Goal: Task Accomplishment & Management: Use online tool/utility

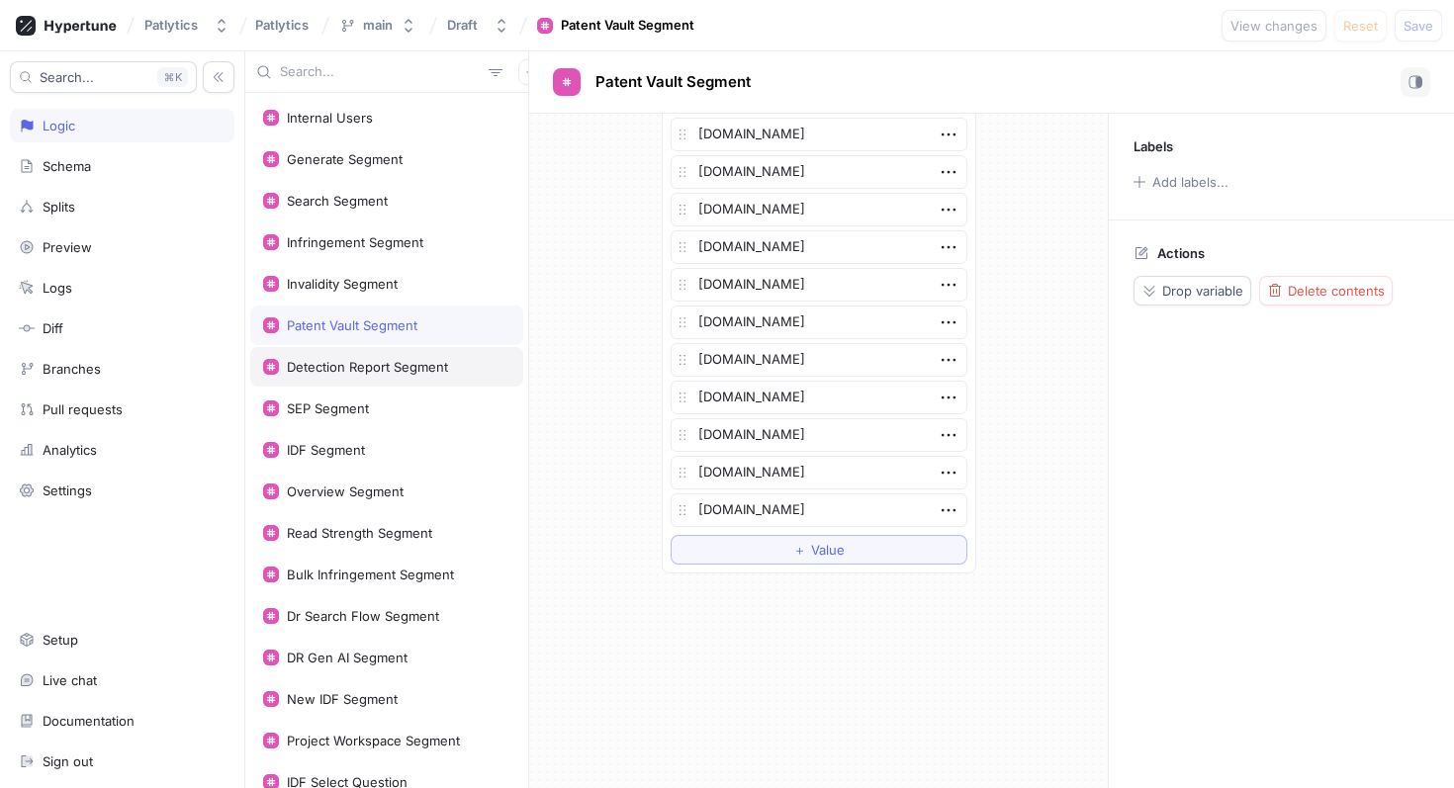
click at [388, 372] on div "Detection Report Segment" at bounding box center [367, 367] width 161 height 16
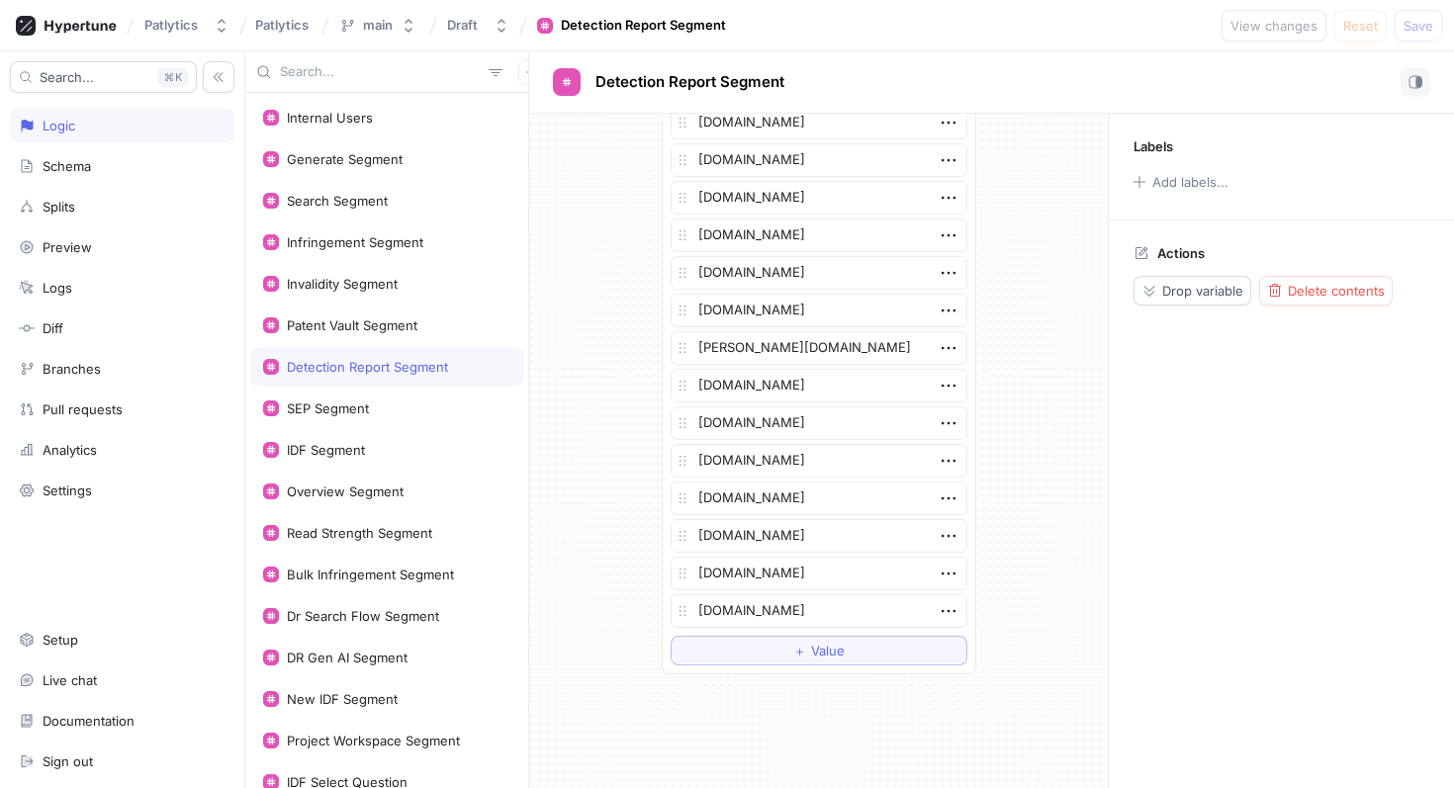
scroll to position [4375, 0]
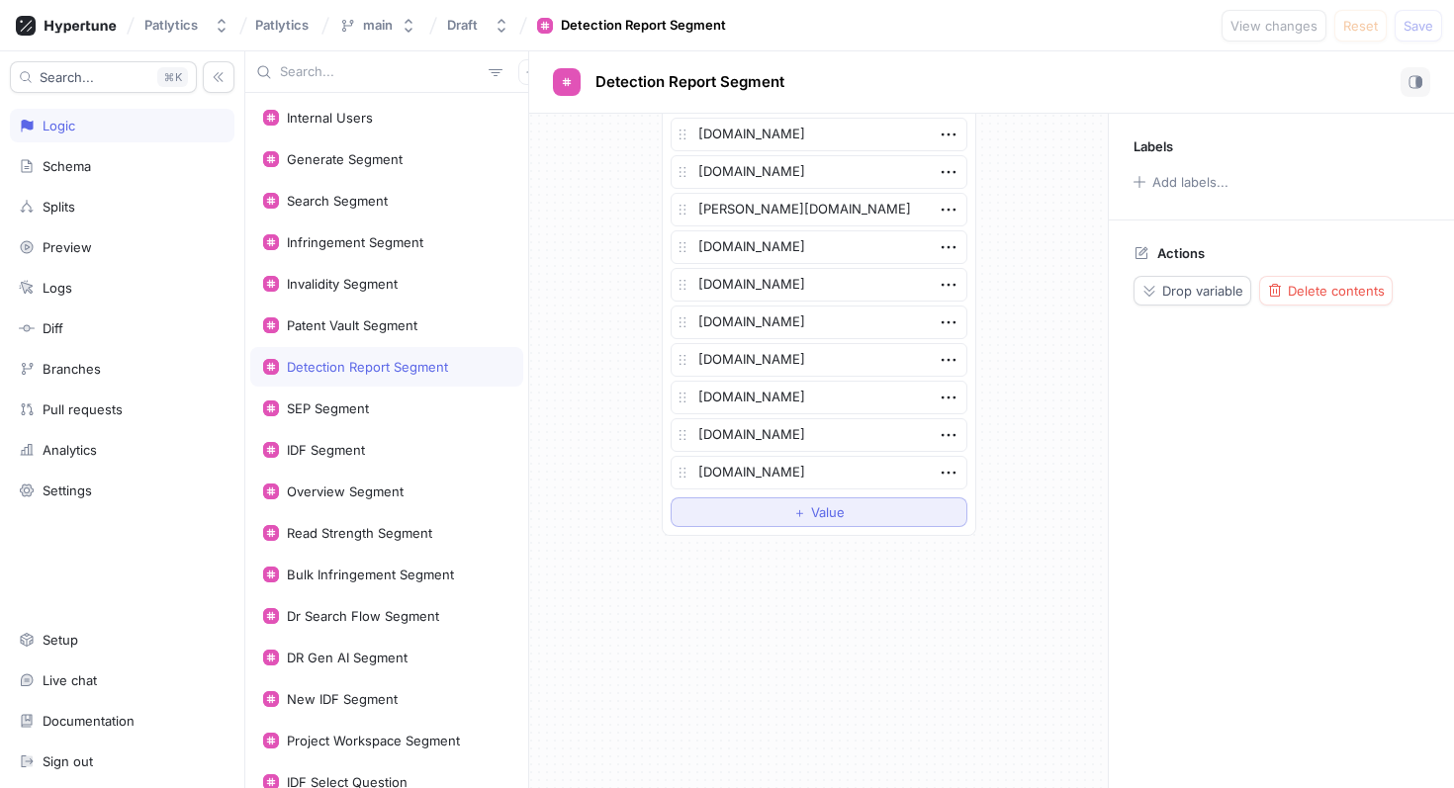
click at [759, 509] on button "＋ Value" at bounding box center [819, 513] width 297 height 30
type textarea "x"
type textarea "y"
type textarea "x"
type textarea "you"
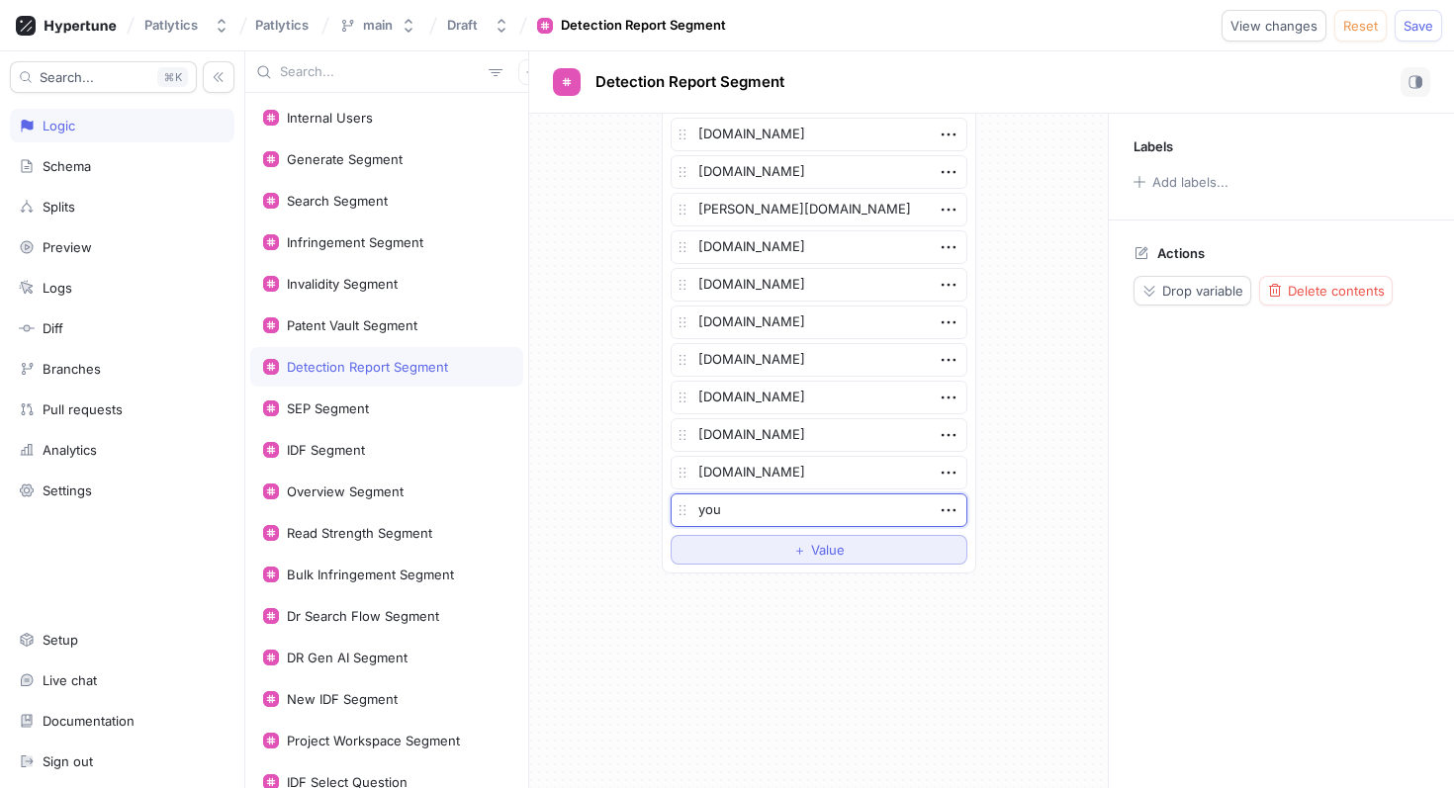
type textarea "x"
type textarea "yout"
type textarea "x"
type textarea "you"
type textarea "x"
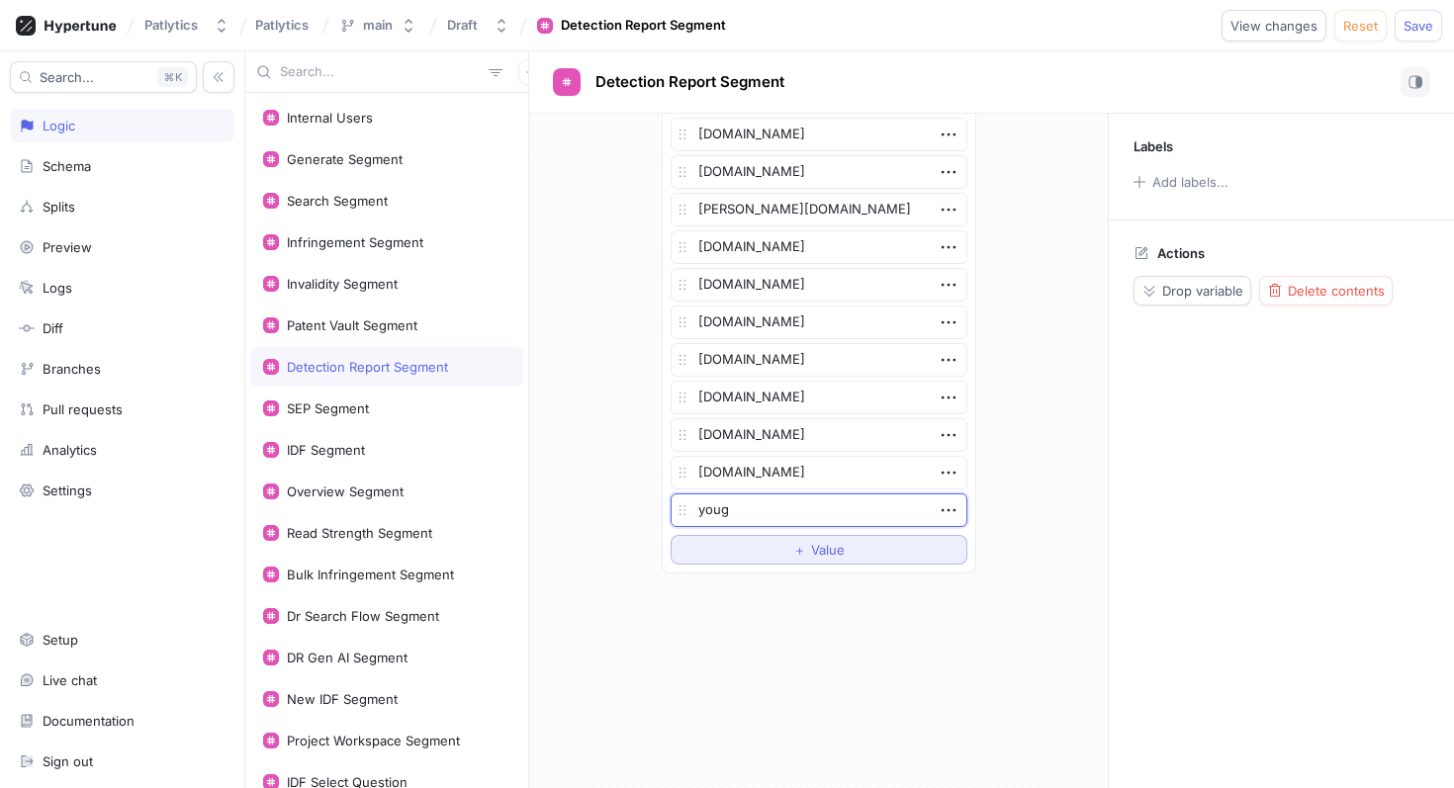
type textarea "yougn"
type textarea "x"
type textarea "youg"
type textarea "x"
type textarea "you"
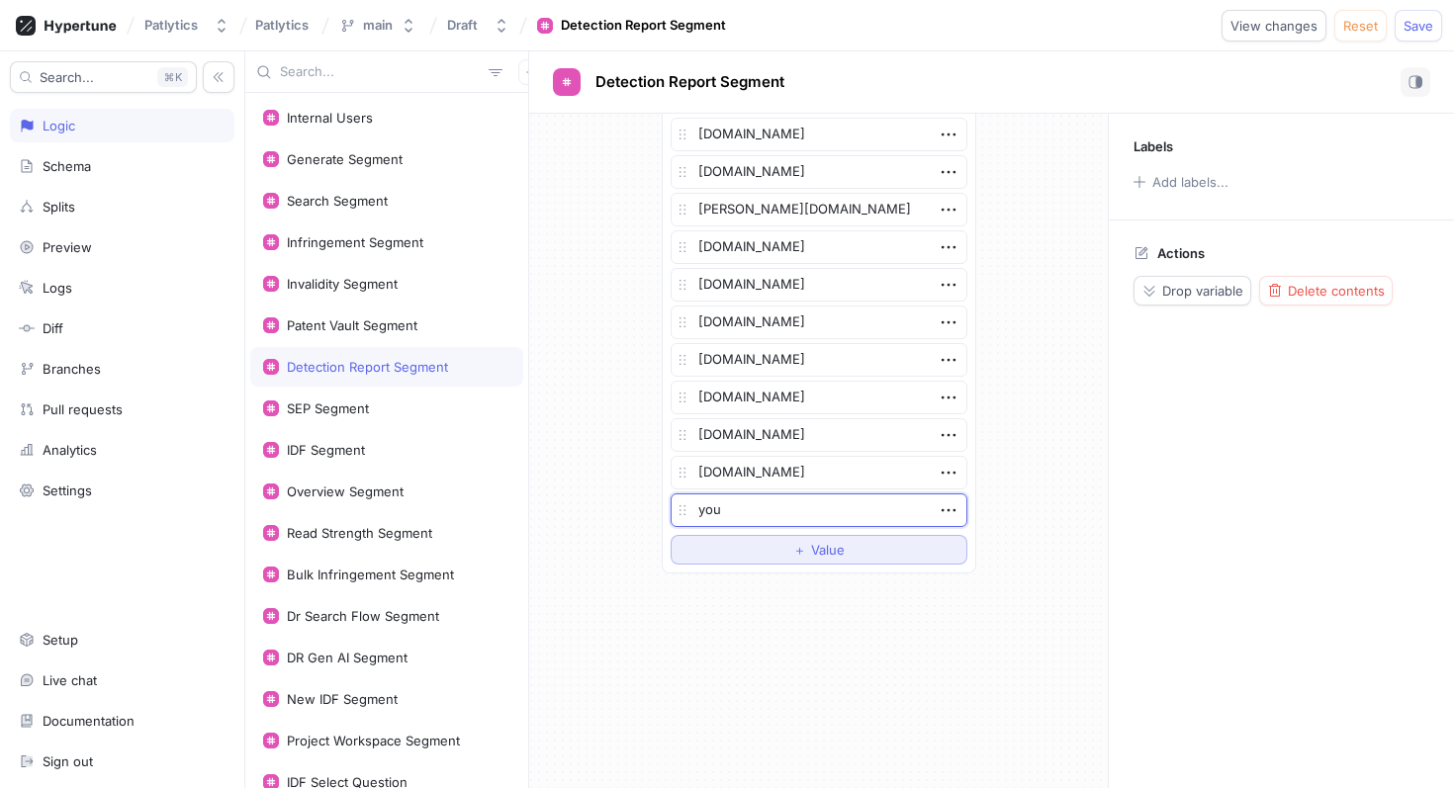
type textarea "x"
type textarea "youn"
type textarea "x"
type textarea "youngb"
type textarea "x"
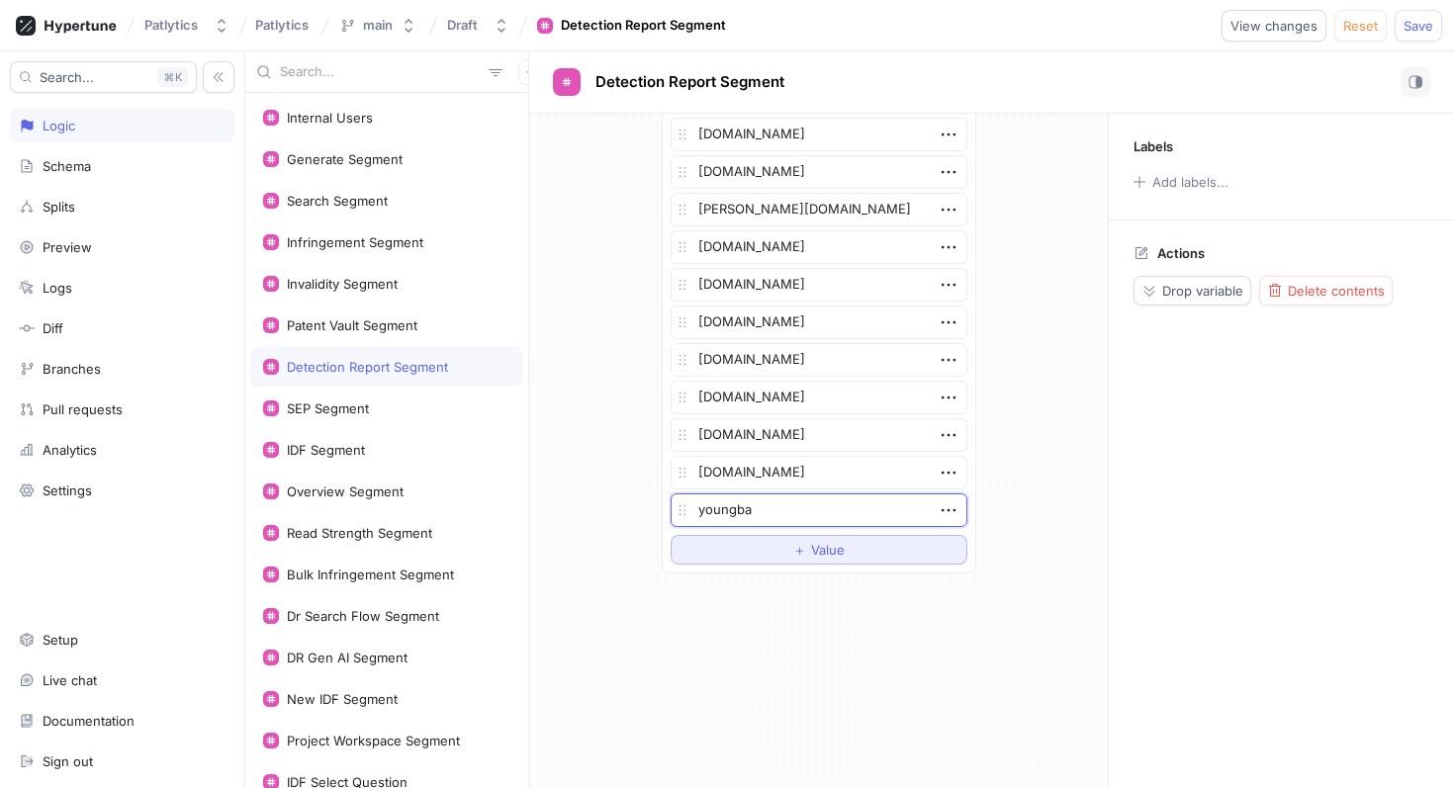
type textarea "youngbas"
type textarea "x"
type textarea "youngbasil"
type textarea "x"
type textarea "youngbasile"
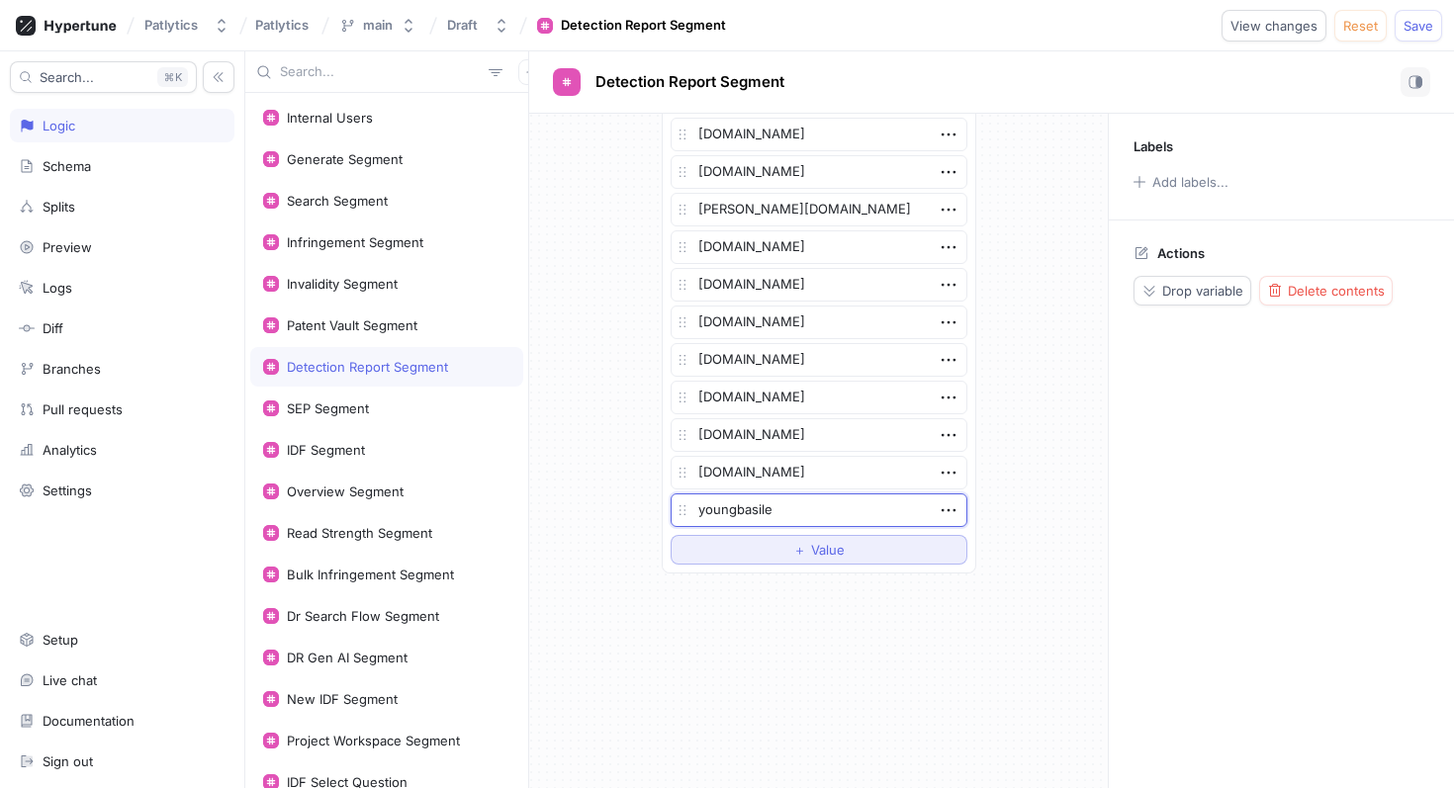
type textarea "x"
type textarea "youngbasile."
type textarea "x"
type textarea "youngbasile.c"
type textarea "x"
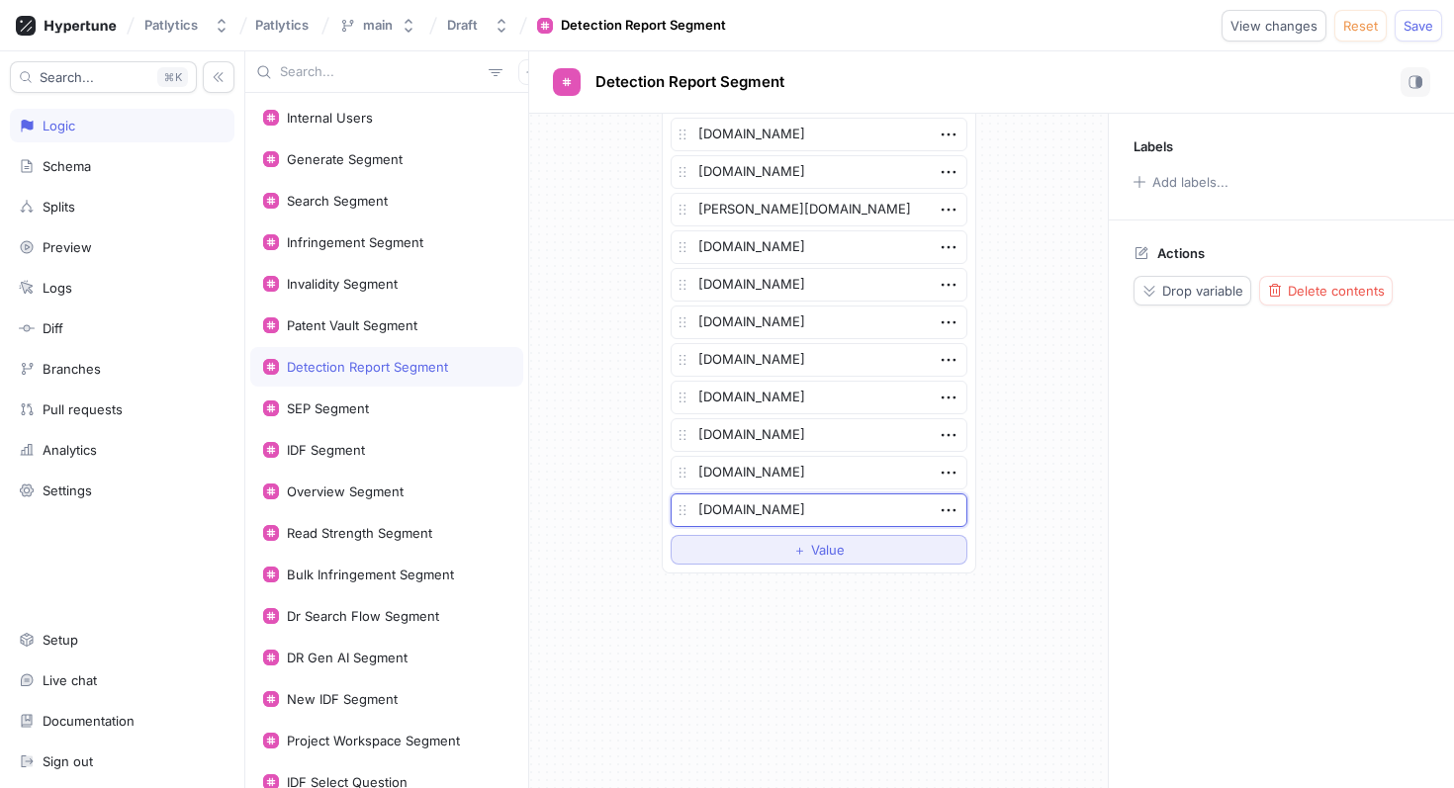
type textarea "[DOMAIN_NAME]"
type textarea "x"
type textarea "[DOMAIN_NAME]"
click at [1419, 36] on button "Save" at bounding box center [1418, 26] width 47 height 32
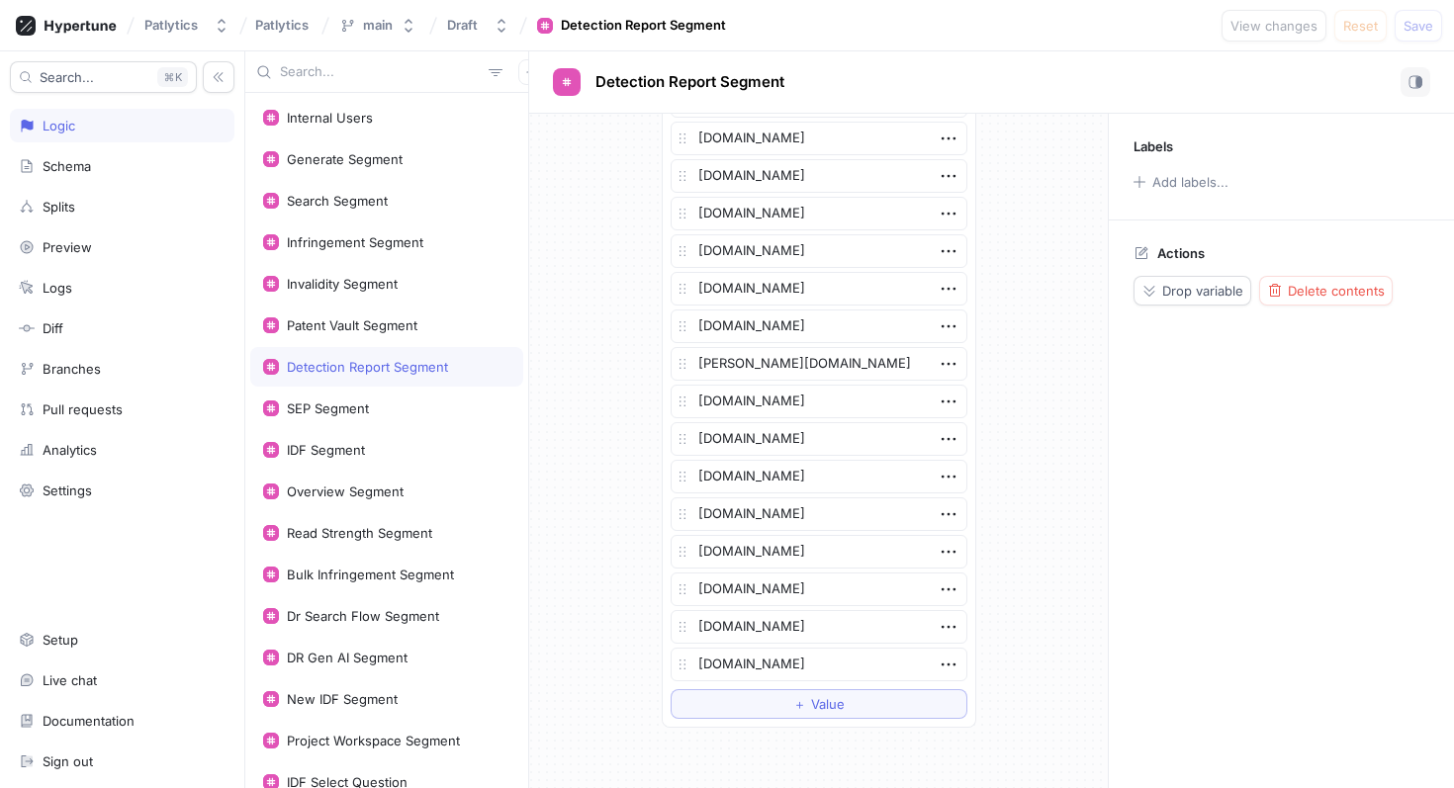
scroll to position [4229, 0]
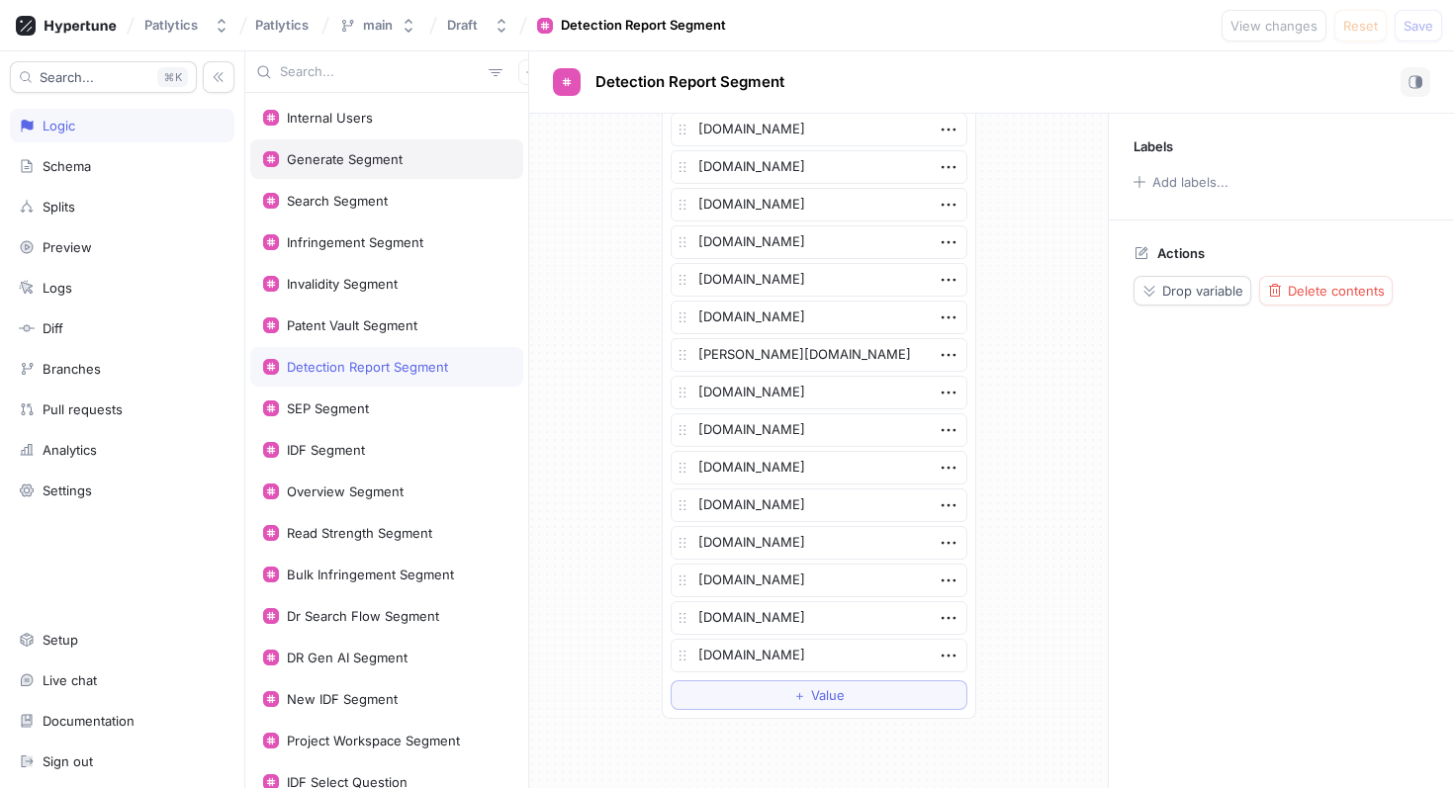
click at [376, 169] on div "Generate Segment" at bounding box center [386, 159] width 273 height 40
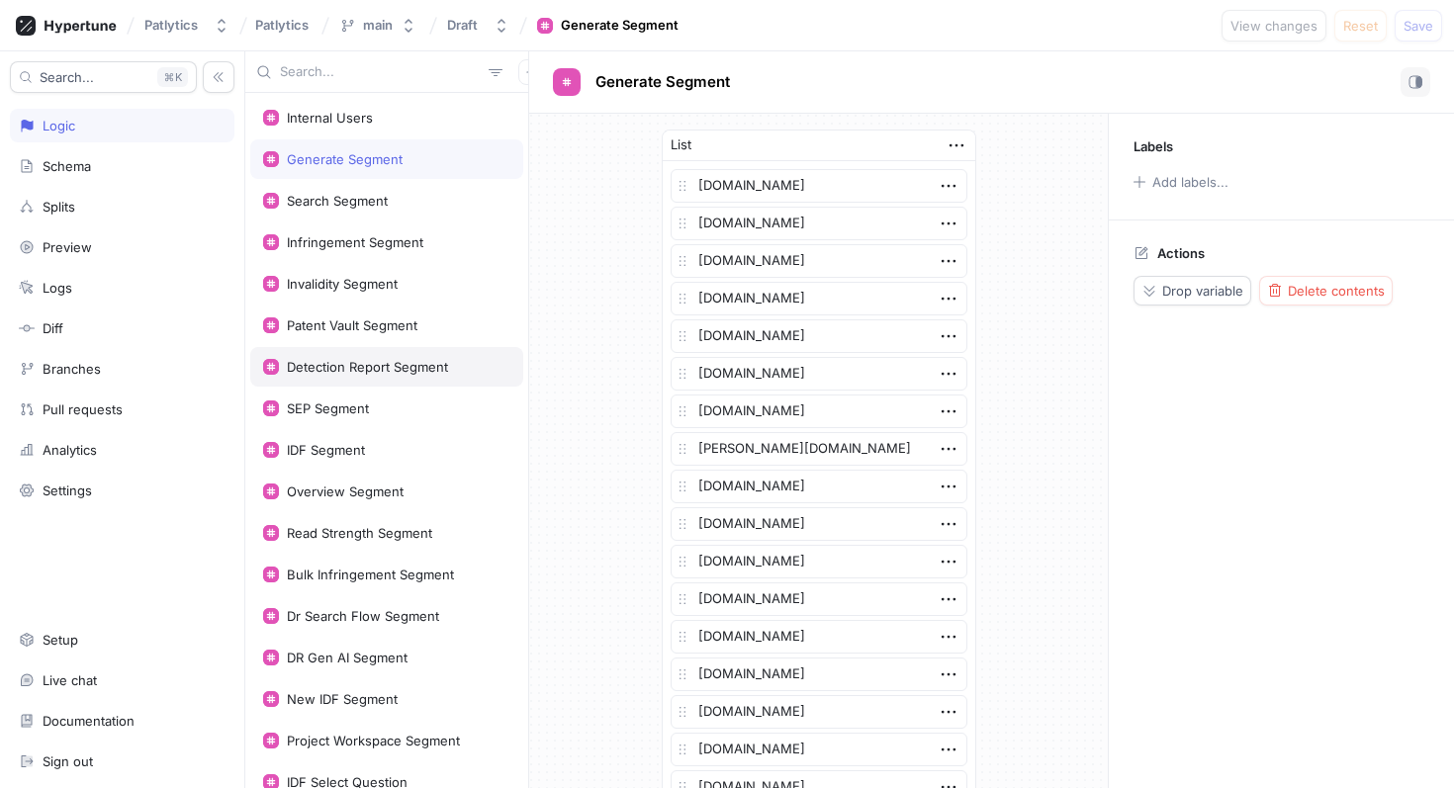
click at [387, 371] on div "Detection Report Segment" at bounding box center [367, 367] width 161 height 16
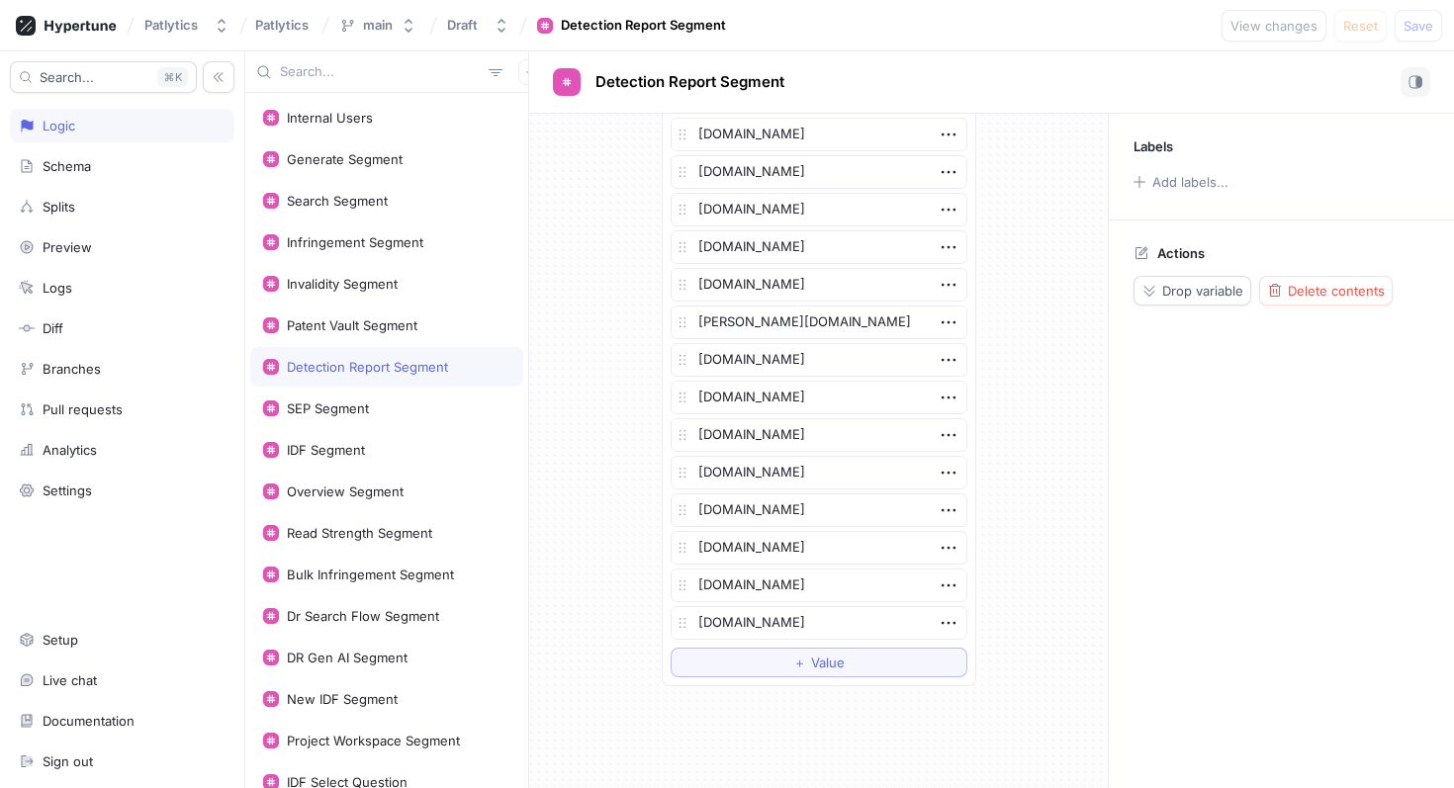
scroll to position [4266, 0]
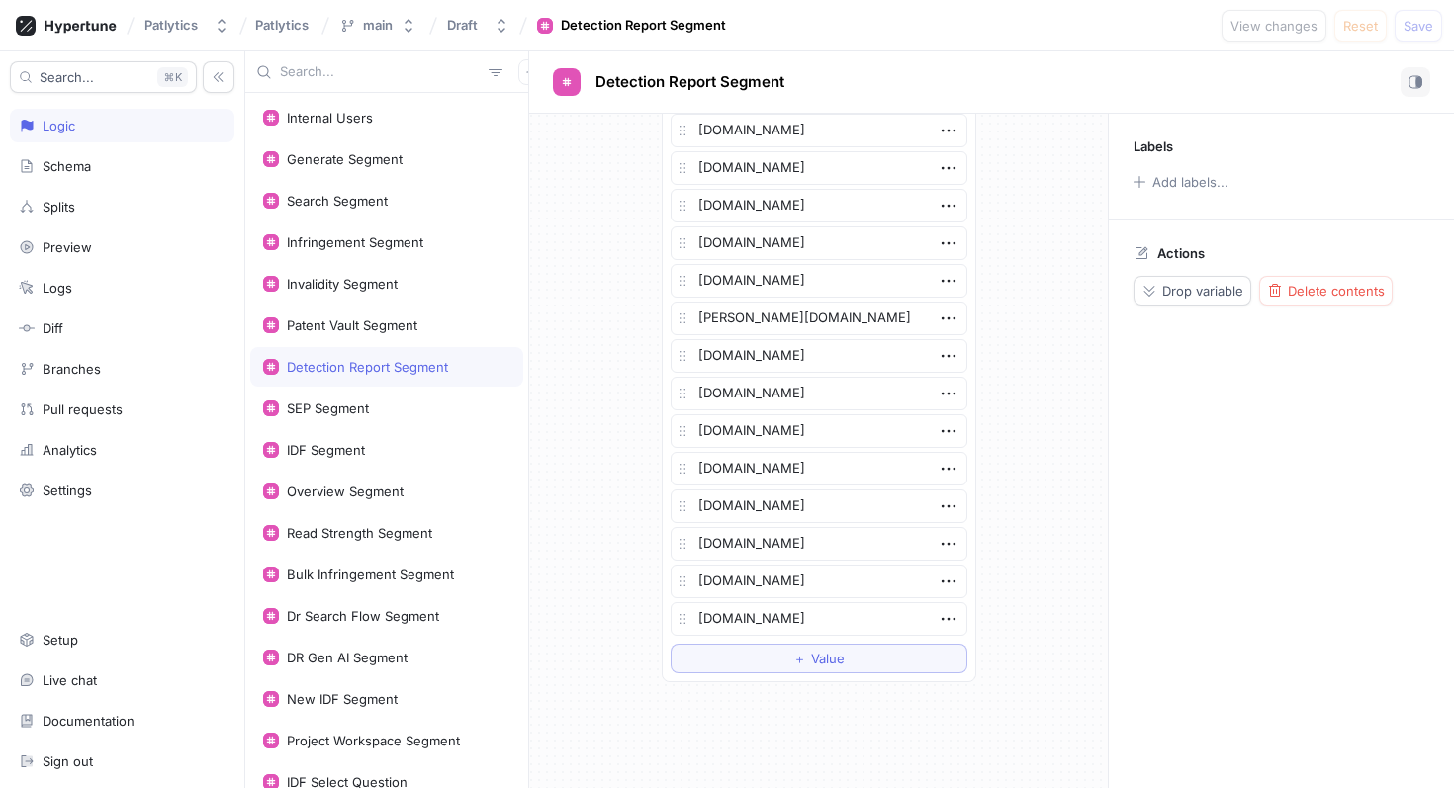
type textarea "x"
